Goal: Transaction & Acquisition: Book appointment/travel/reservation

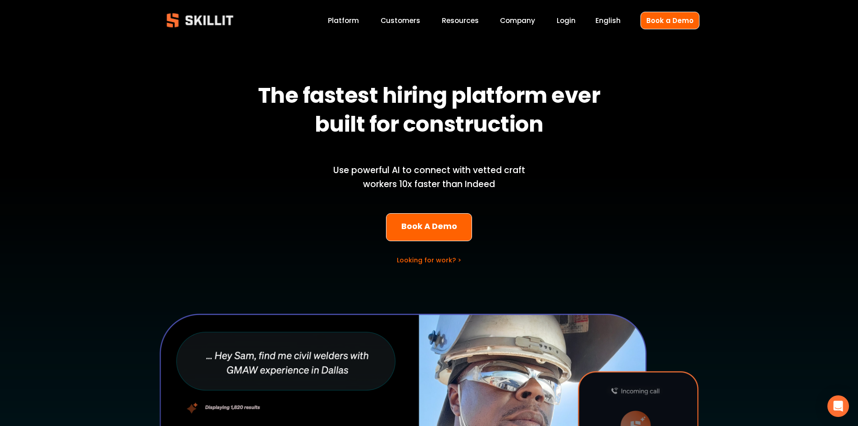
drag, startPoint x: 460, startPoint y: 246, endPoint x: 461, endPoint y: 230, distance: 15.8
click at [461, 230] on div "The fastest hiring platform ever built for construction Use powerful AI to conn…" at bounding box center [429, 326] width 858 height 559
click at [461, 230] on link "Book A Demo" at bounding box center [429, 227] width 86 height 28
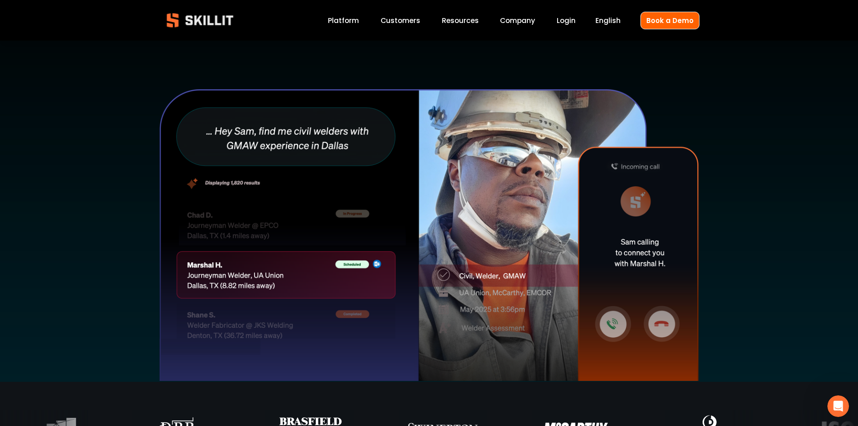
scroll to position [177, 0]
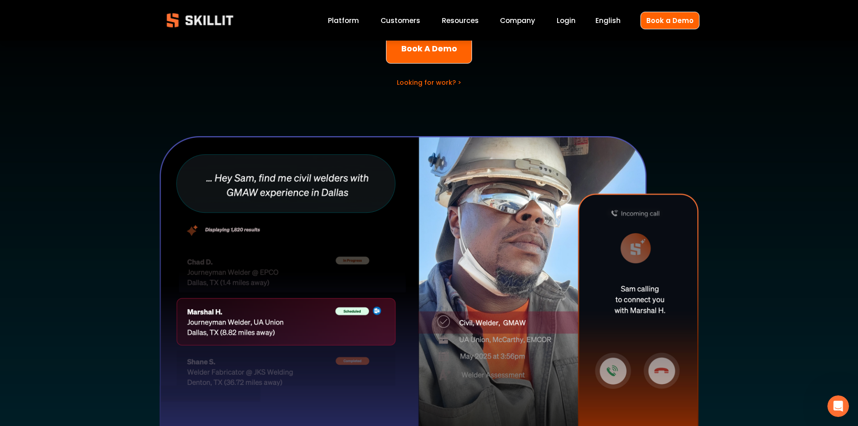
click at [359, 23] on link "Platform" at bounding box center [343, 20] width 31 height 12
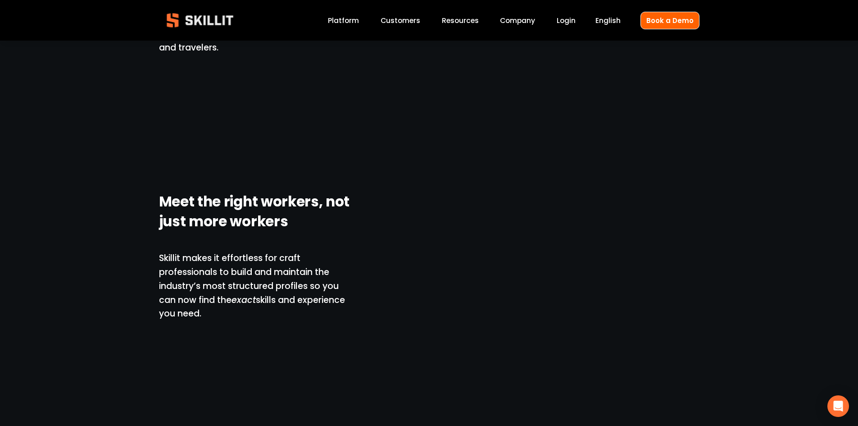
scroll to position [790, 0]
